Goal: Task Accomplishment & Management: Manage account settings

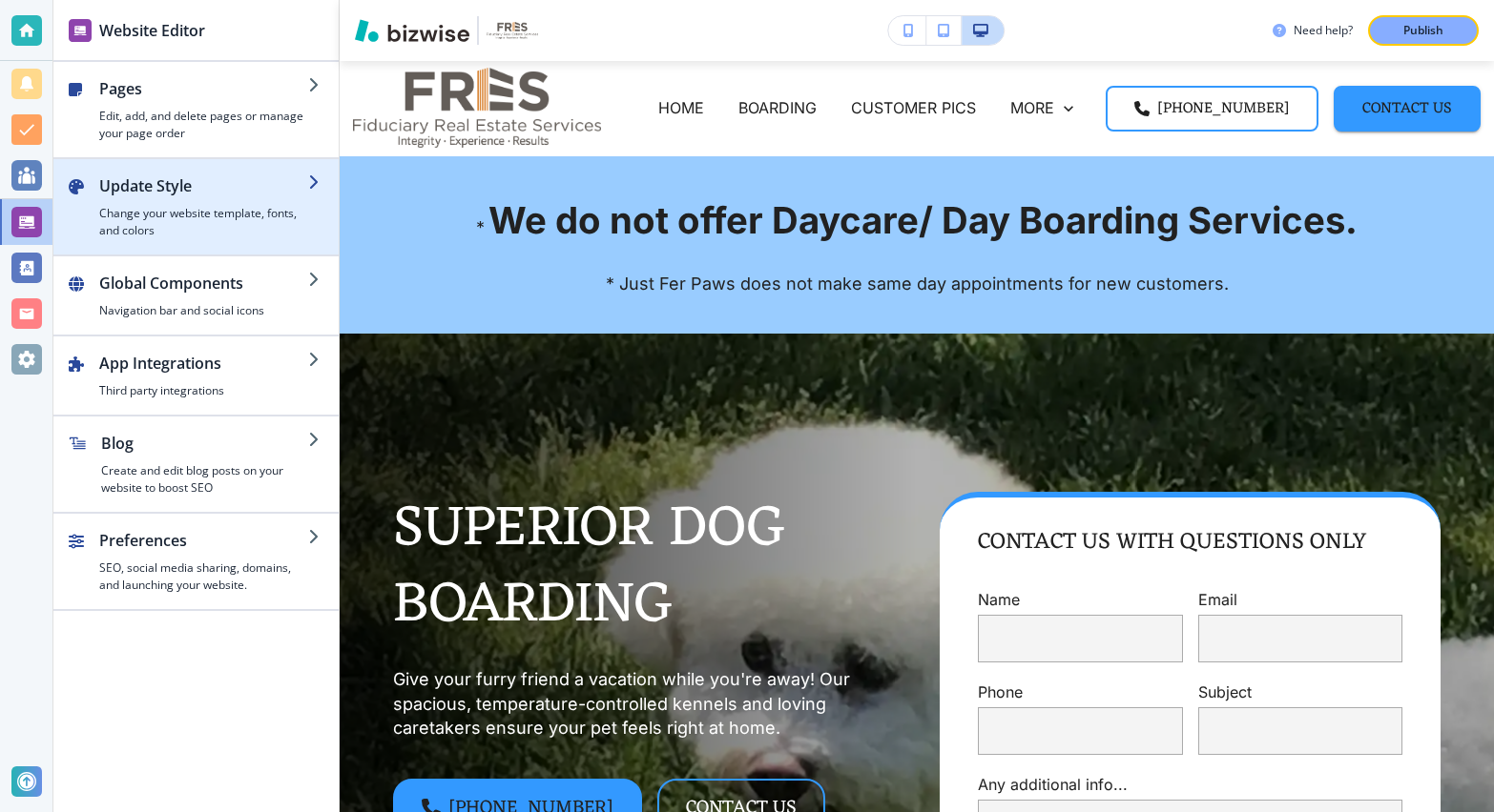
click at [309, 209] on div "button" at bounding box center [323, 206] width 31 height 65
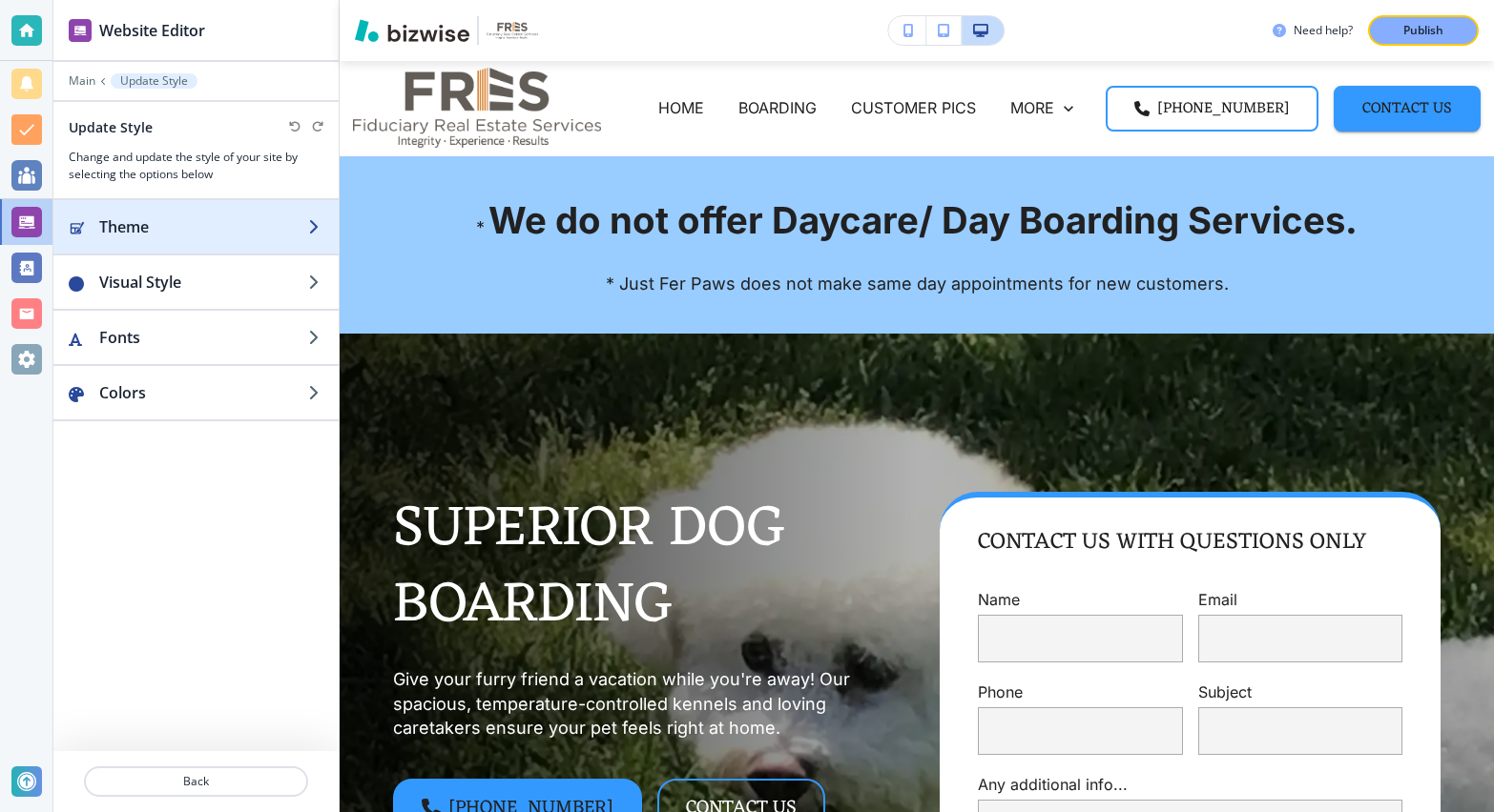
click at [263, 223] on h2 "Theme" at bounding box center [204, 227] width 209 height 23
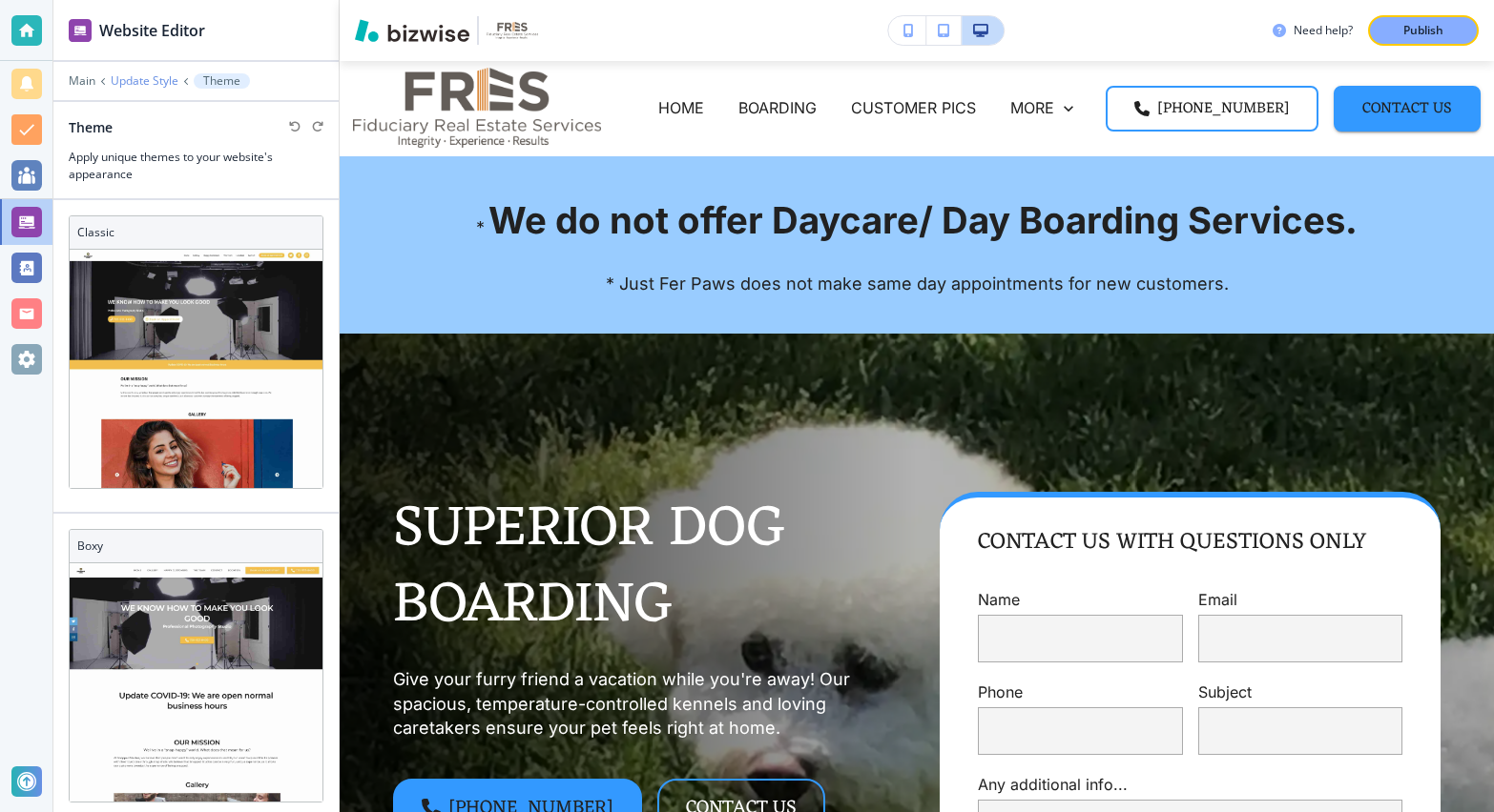
click at [164, 80] on p "Update Style" at bounding box center [144, 81] width 68 height 13
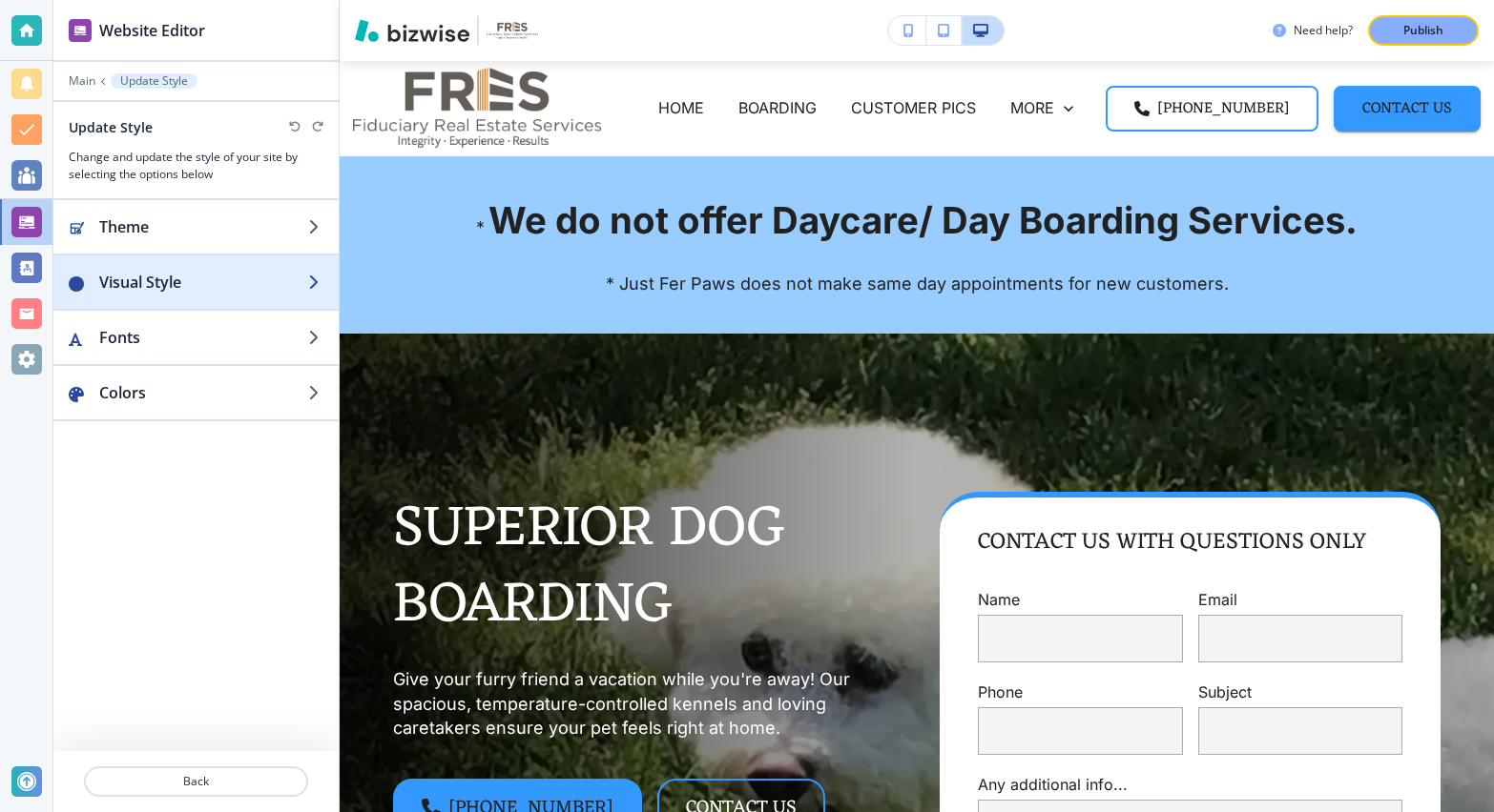
click at [221, 278] on h2 "Visual Style" at bounding box center [204, 282] width 209 height 23
